Goal: Communication & Community: Answer question/provide support

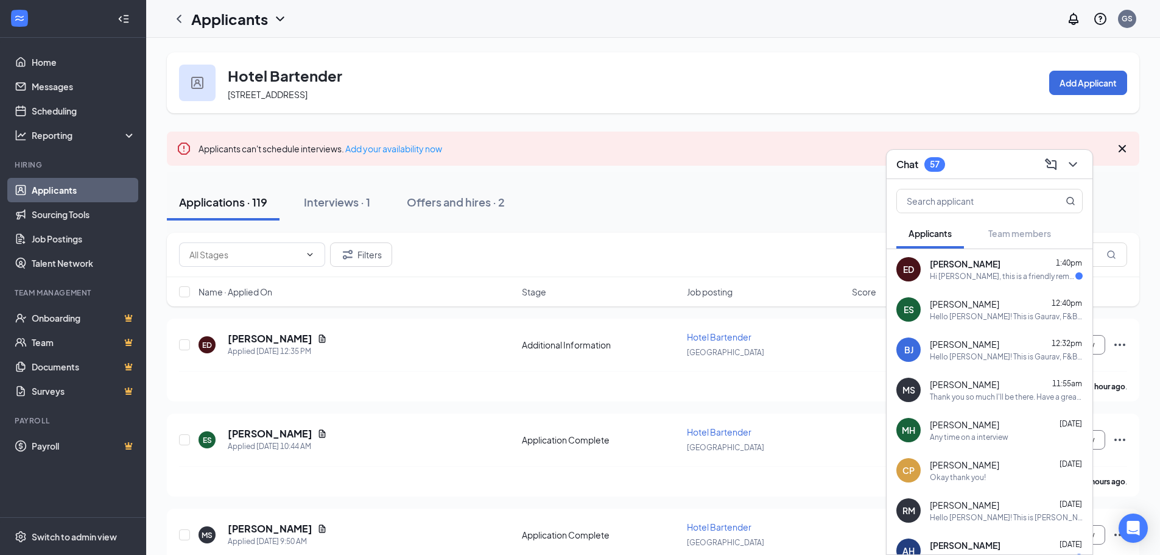
click at [1015, 275] on div "Hi [PERSON_NAME], this is a friendly reminder. To move forward with your applic…" at bounding box center [1003, 276] width 146 height 10
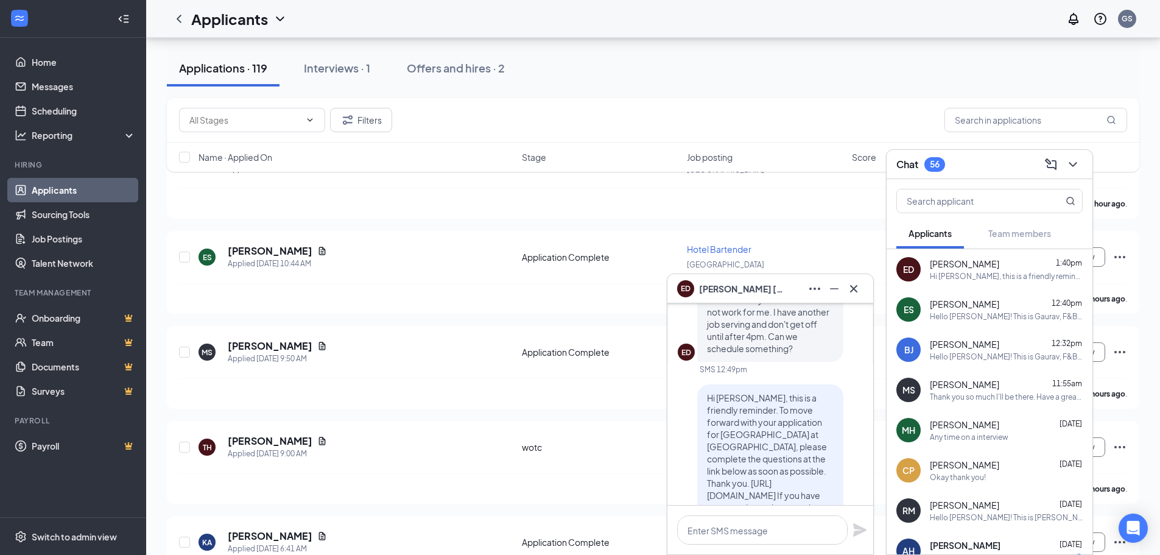
scroll to position [-61, 0]
click at [783, 537] on textarea at bounding box center [762, 529] width 171 height 29
type textarea "Is tomorow 6 PM"
click at [764, 526] on textarea "Is [DATE] 6 PM" at bounding box center [762, 529] width 171 height 29
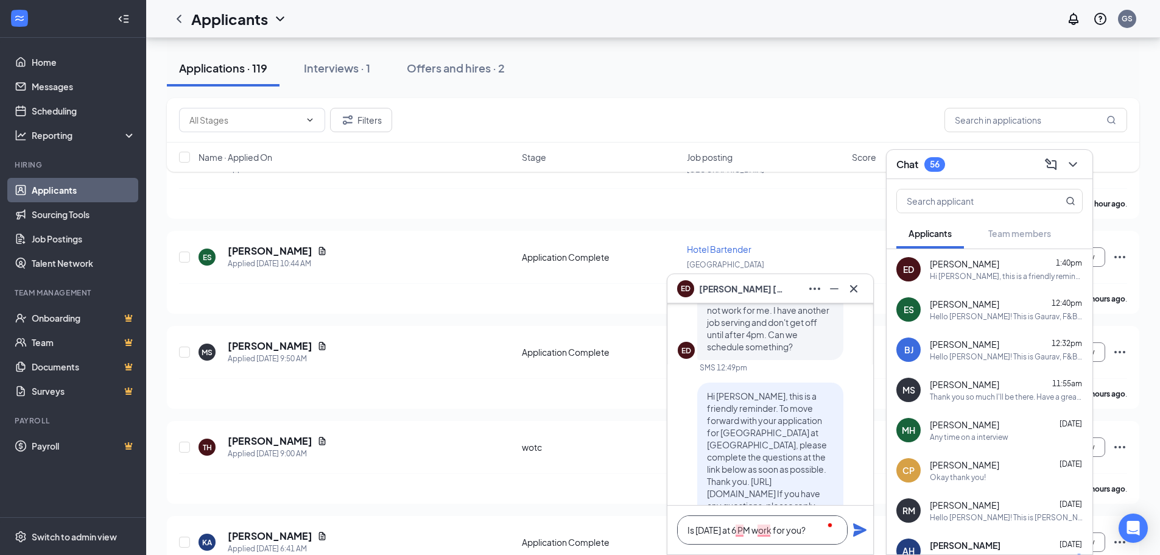
scroll to position [0, 0]
click at [821, 529] on textarea "Is [DATE] at 6 PM work for you?" at bounding box center [762, 529] width 171 height 29
type textarea "Is [DATE] at 6 PM work for you?"
click at [856, 534] on icon "Plane" at bounding box center [859, 529] width 13 height 13
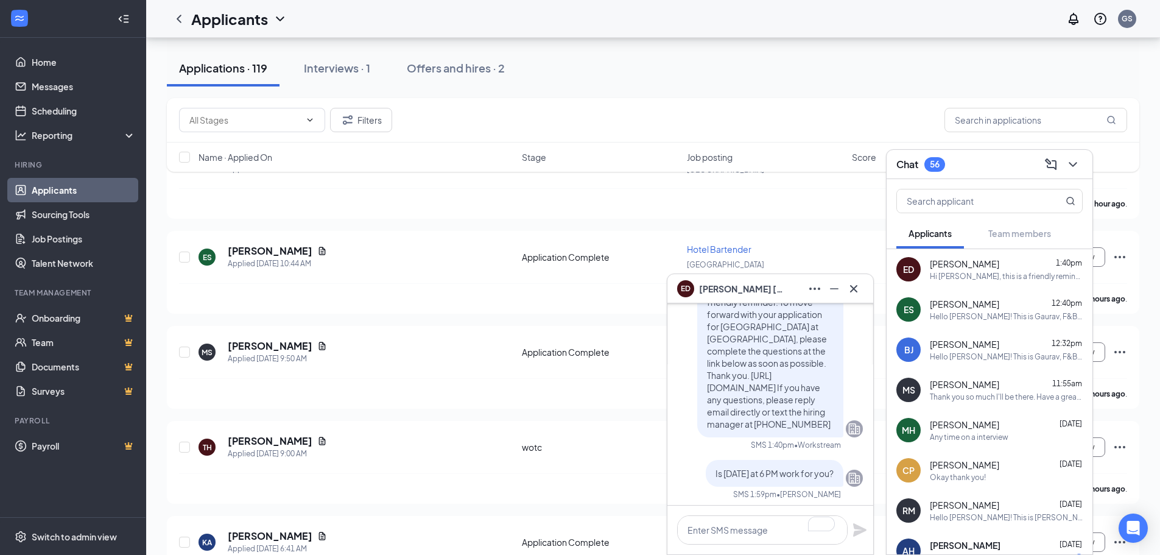
scroll to position [0, 0]
click at [851, 291] on icon "Cross" at bounding box center [854, 288] width 15 height 15
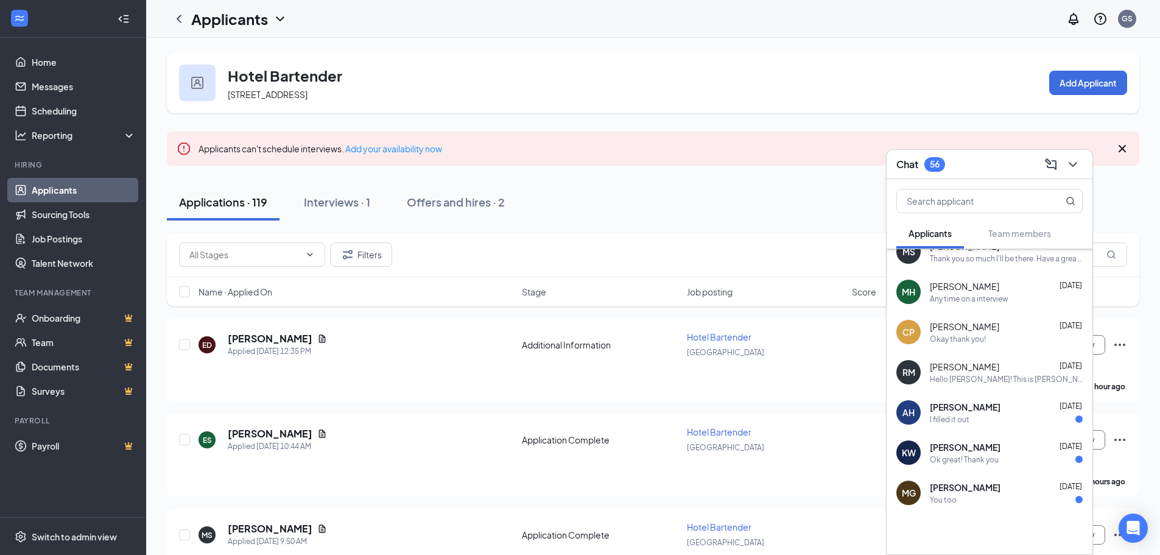
scroll to position [158, 0]
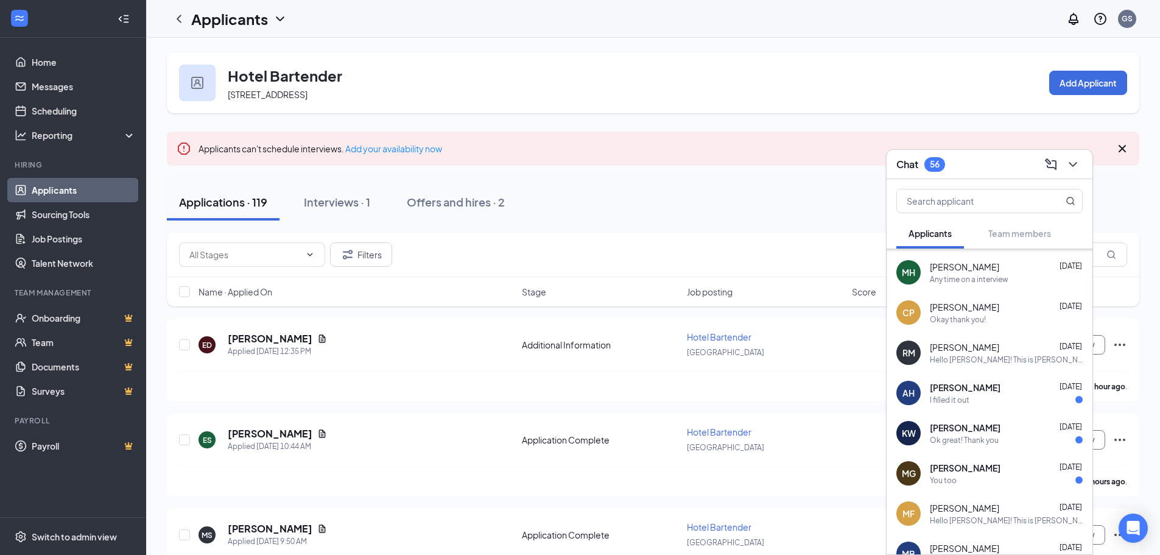
click at [974, 397] on div "I filled it out" at bounding box center [1006, 400] width 153 height 10
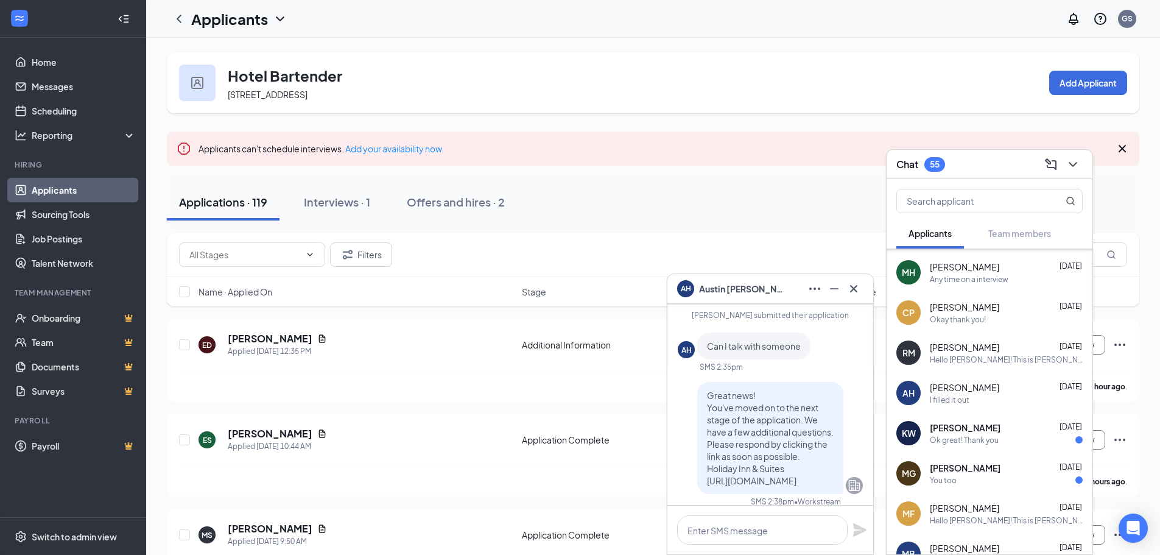
scroll to position [0, 0]
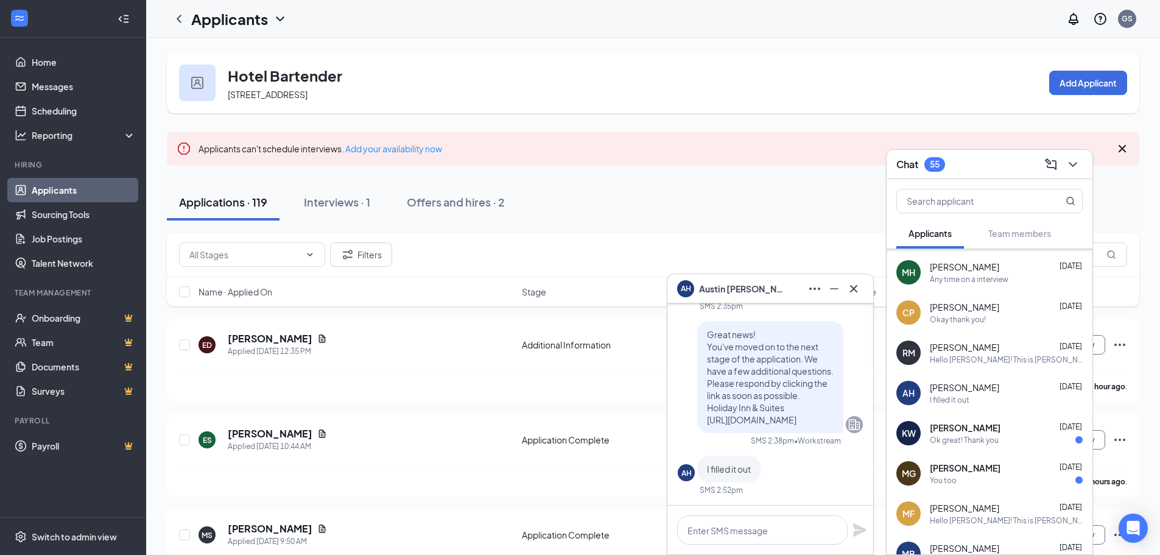
click at [994, 477] on div "You too" at bounding box center [1006, 480] width 153 height 10
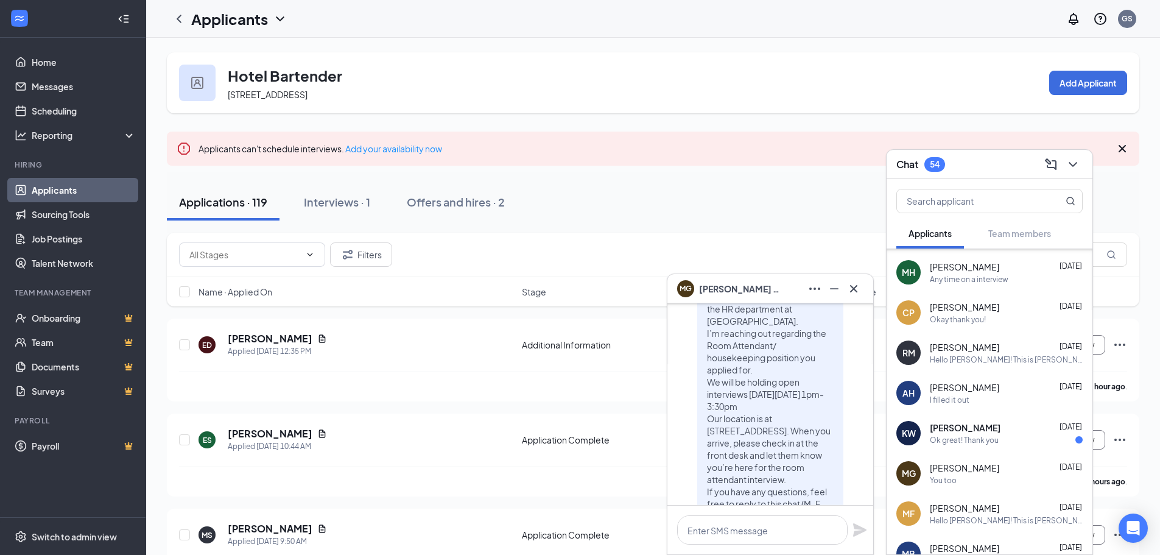
click at [968, 438] on div "Ok great! Thank you" at bounding box center [964, 440] width 69 height 10
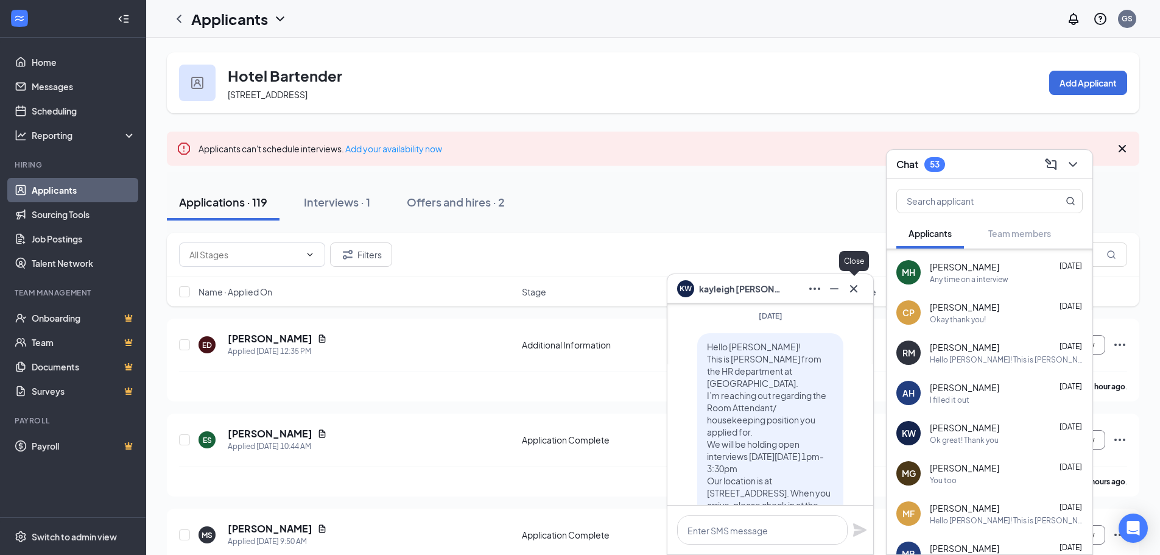
click at [860, 286] on icon "Cross" at bounding box center [854, 288] width 15 height 15
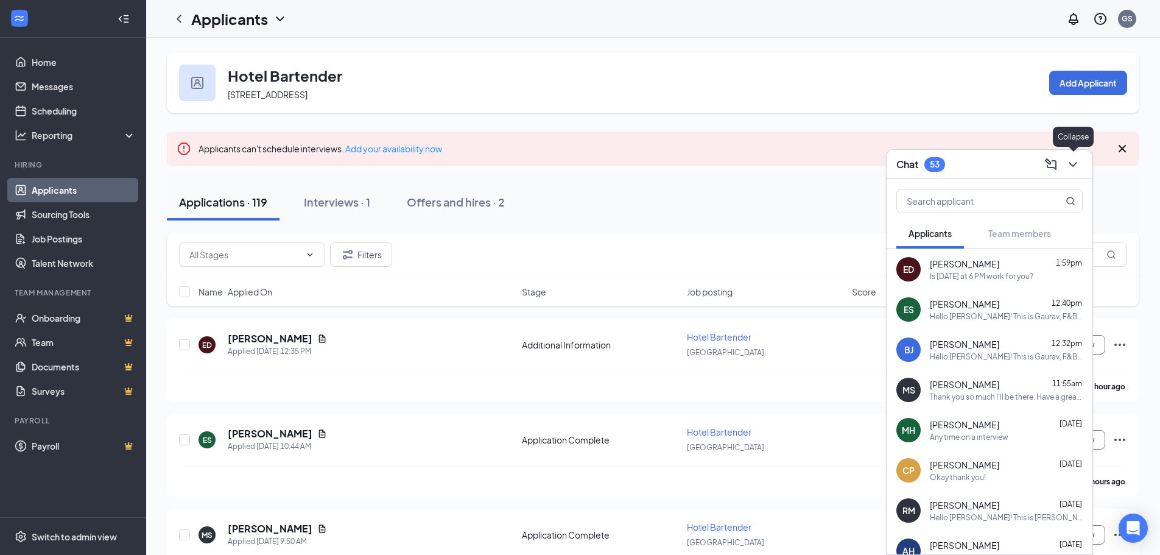
click at [1077, 172] on button at bounding box center [1072, 164] width 19 height 19
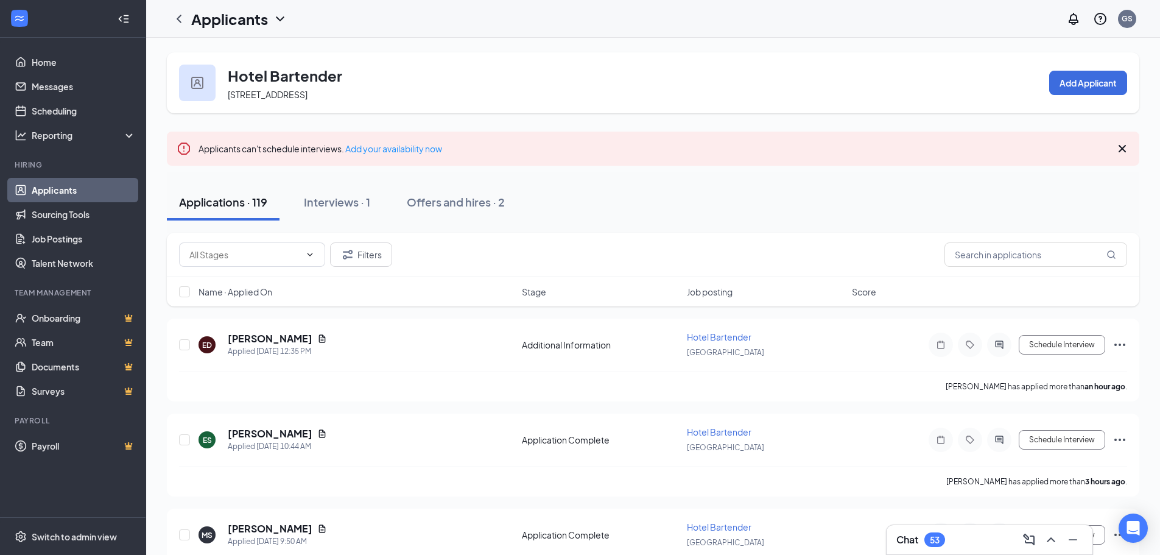
click at [973, 548] on div "Chat 53" at bounding box center [989, 539] width 186 height 19
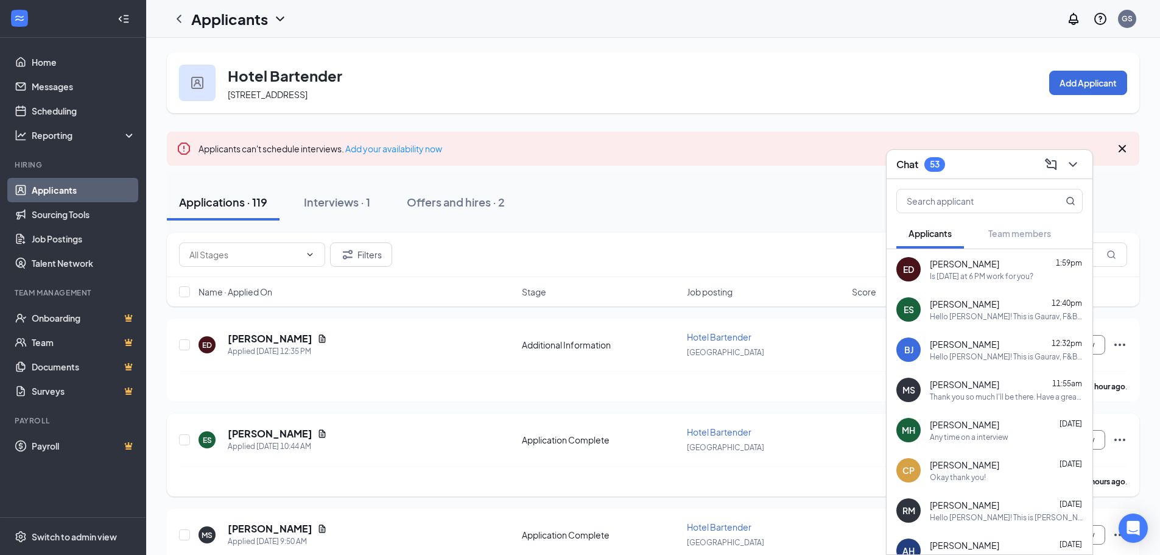
click at [389, 431] on div "ES [PERSON_NAME] Applied [DATE] 10:44 AM" at bounding box center [357, 440] width 316 height 26
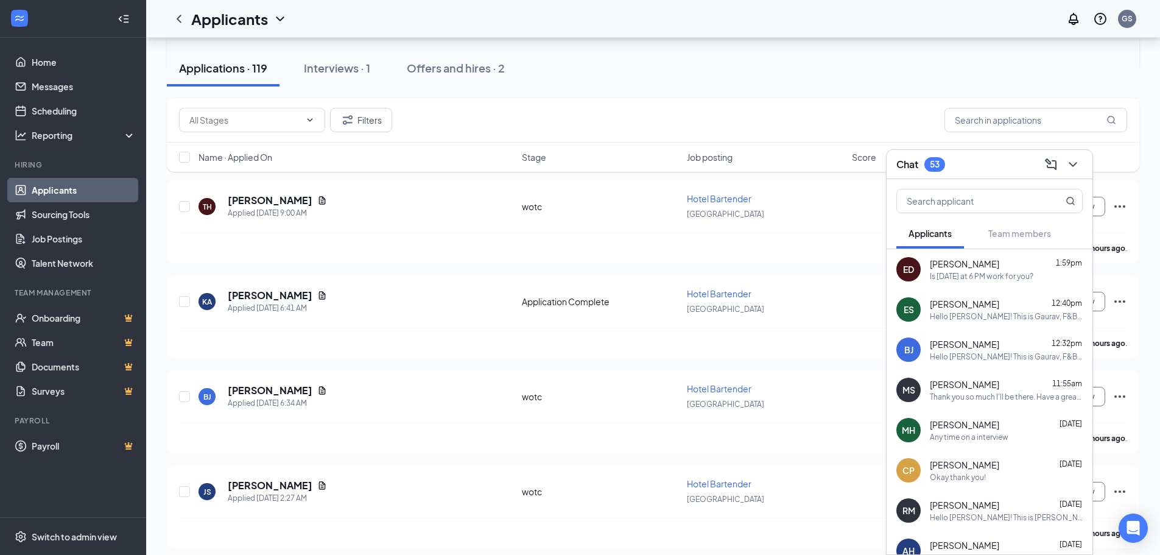
scroll to position [426, 0]
